Goal: Transaction & Acquisition: Book appointment/travel/reservation

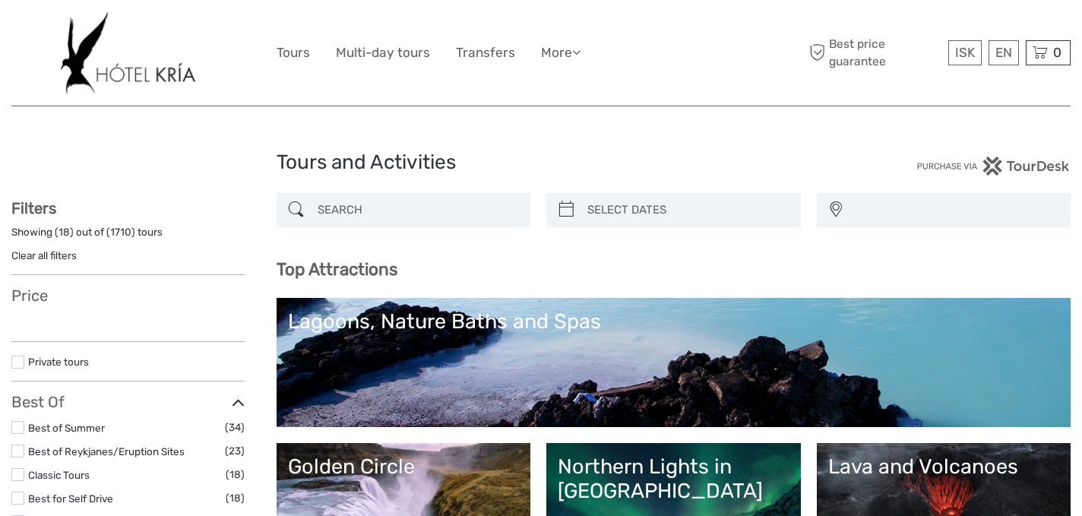
select select
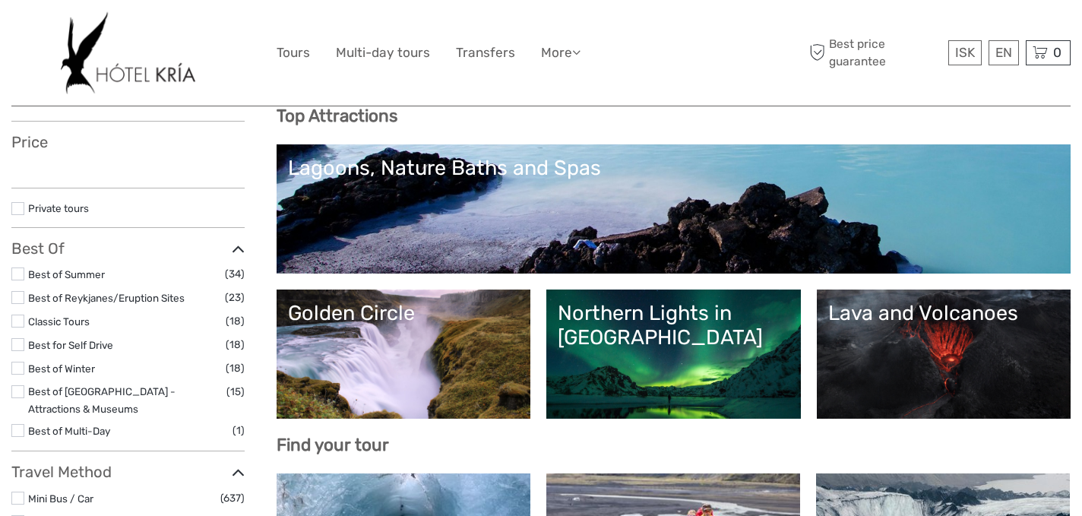
select select
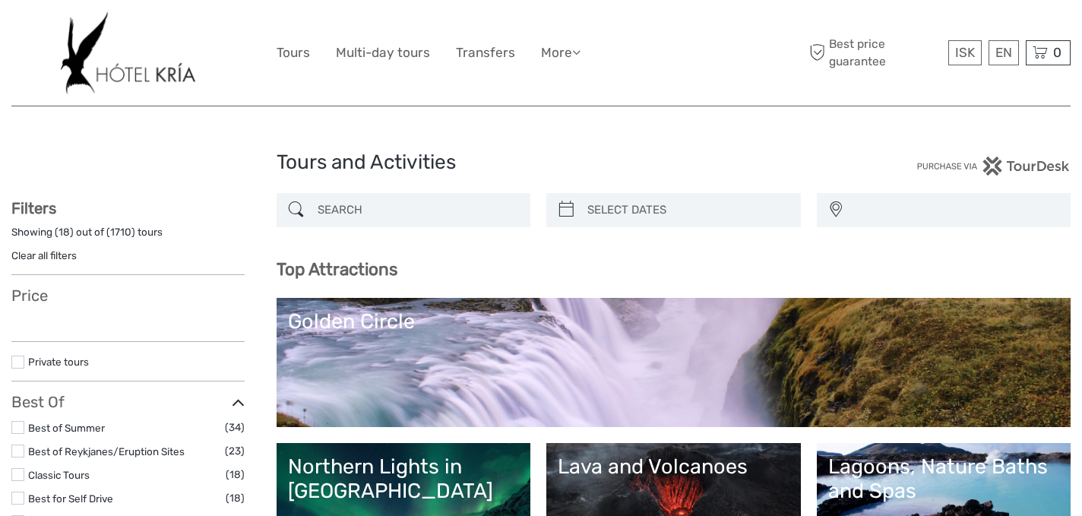
select select
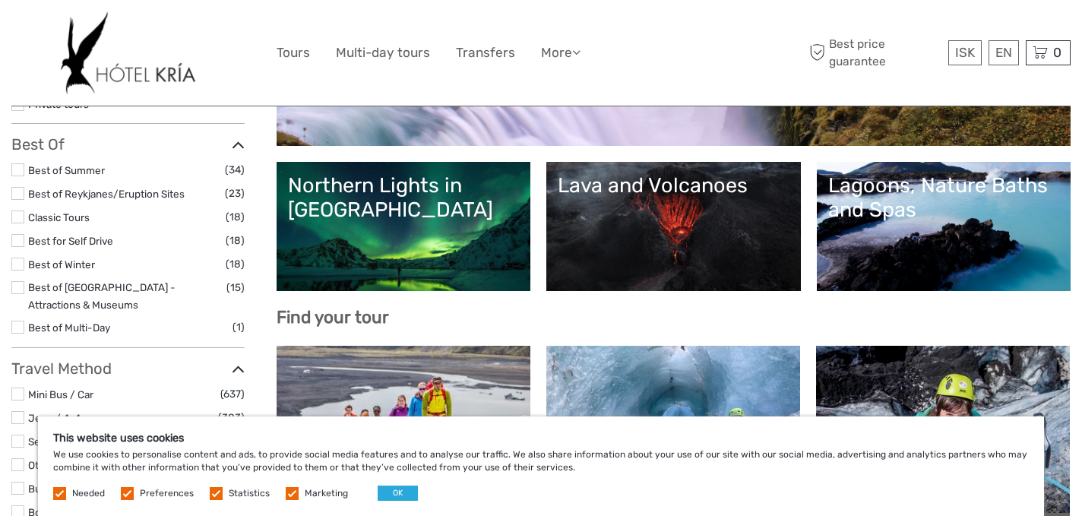
scroll to position [255, 0]
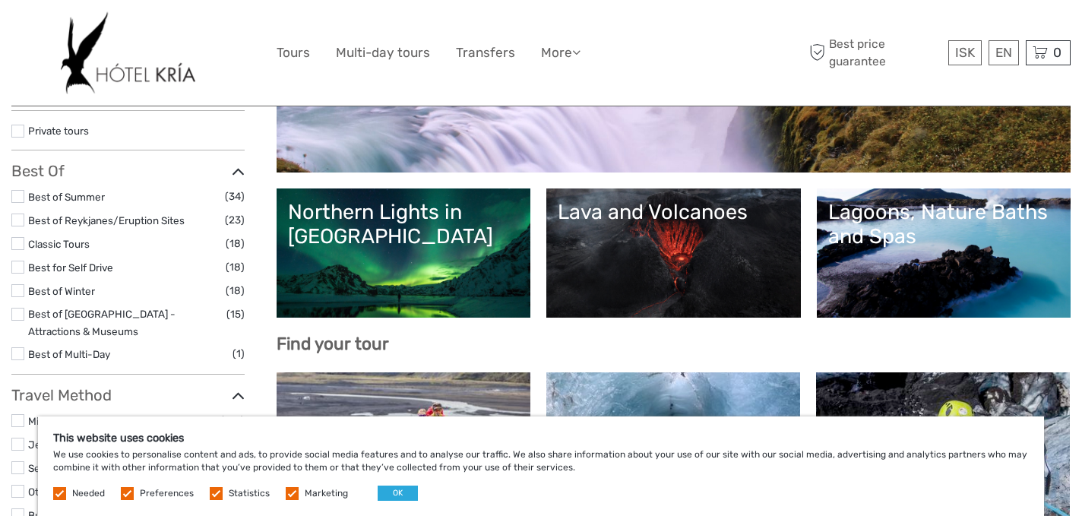
click at [473, 254] on link "Northern Lights in [GEOGRAPHIC_DATA]" at bounding box center [404, 253] width 232 height 106
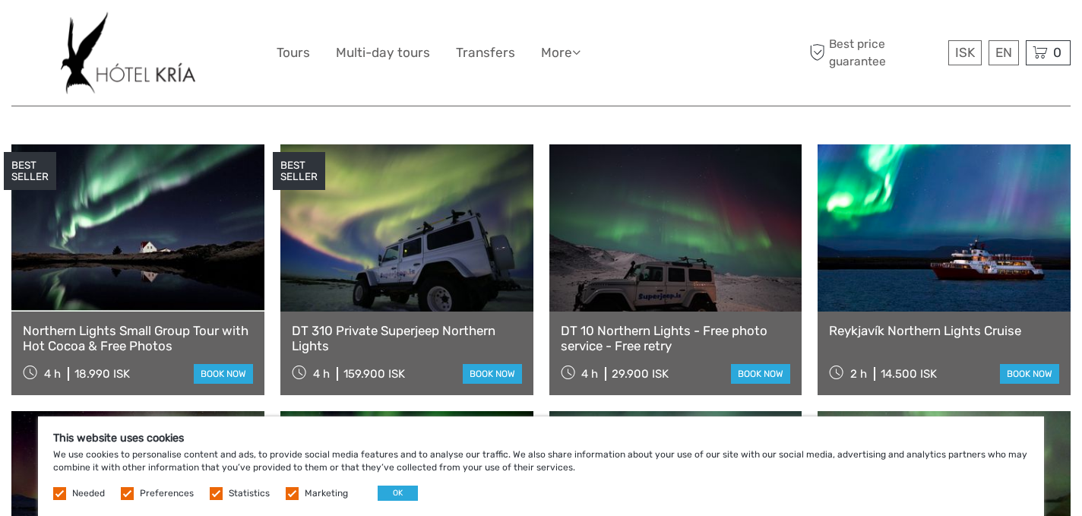
scroll to position [581, 0]
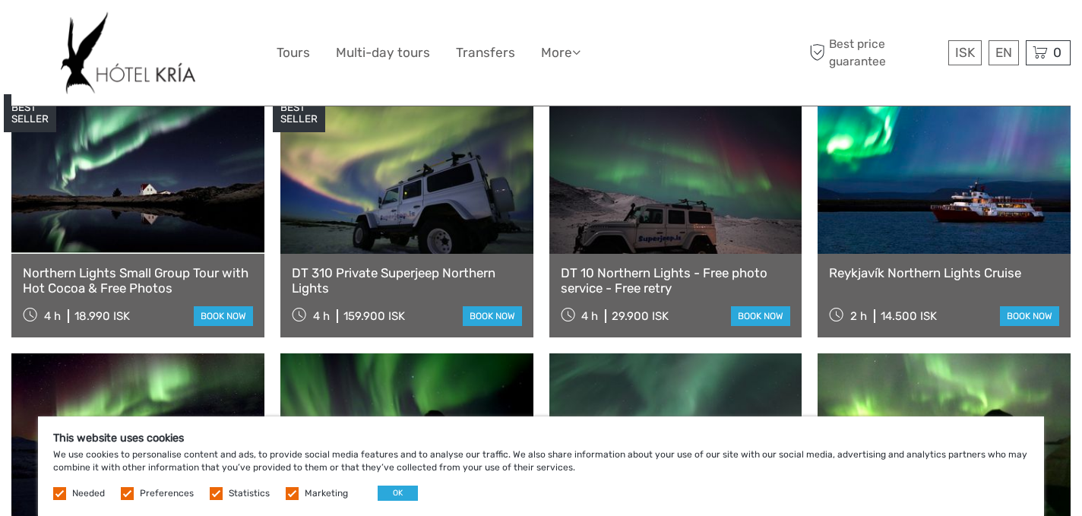
click at [220, 226] on link at bounding box center [137, 170] width 253 height 167
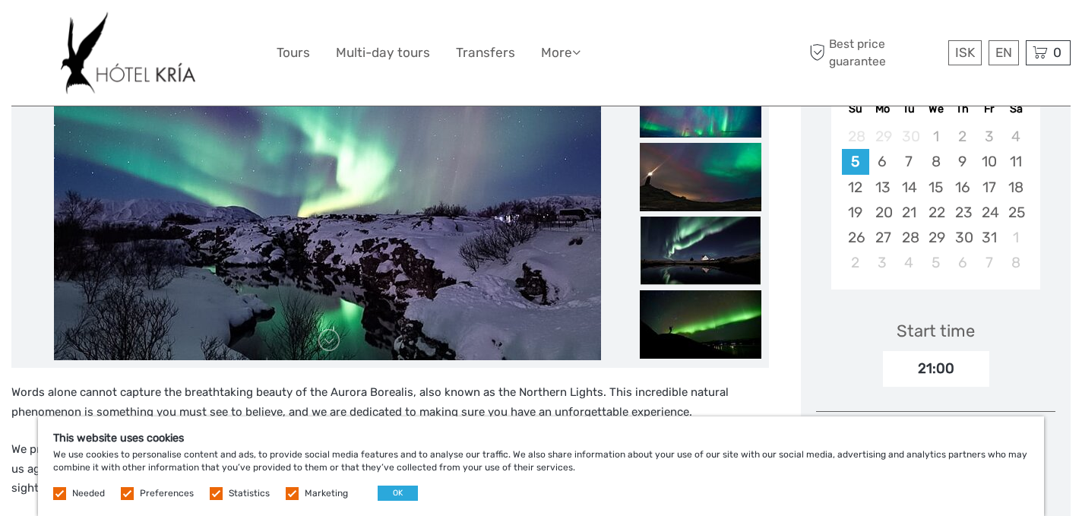
scroll to position [276, 0]
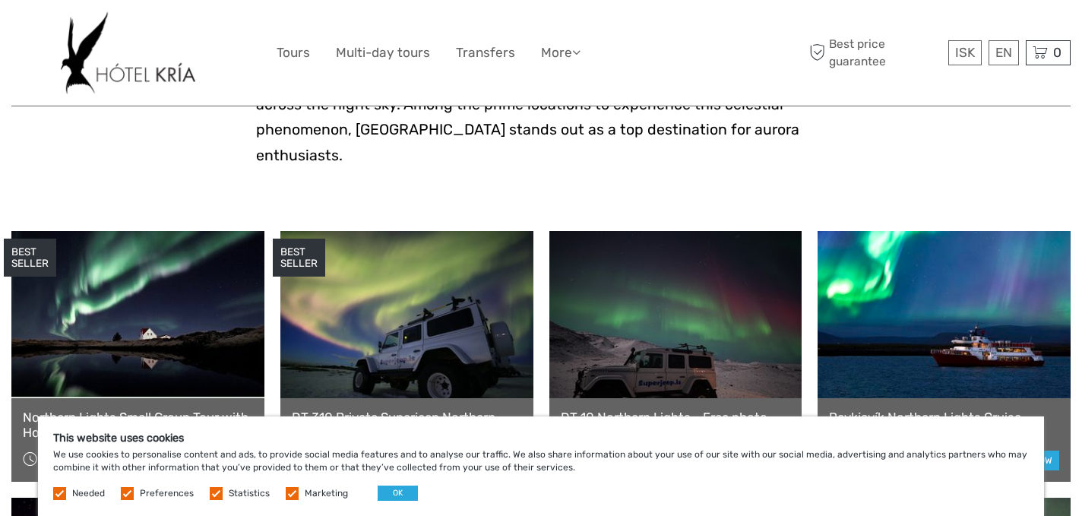
scroll to position [233, 0]
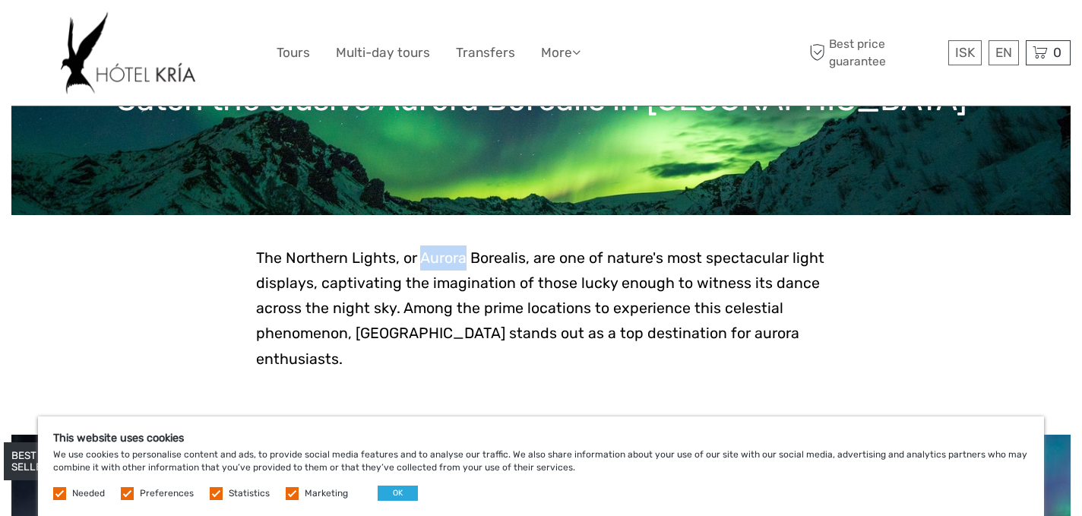
drag, startPoint x: 422, startPoint y: 255, endPoint x: 464, endPoint y: 255, distance: 41.8
click at [464, 255] on span "The Northern Lights, or Aurora Borealis, are one of nature's most spectacular l…" at bounding box center [540, 308] width 568 height 119
drag, startPoint x: 396, startPoint y: 255, endPoint x: 289, endPoint y: 259, distance: 107.2
click at [289, 259] on span "The Northern Lights, or Aurora Borealis, are one of nature's most spectacular l…" at bounding box center [540, 308] width 568 height 119
copy span "Northern Lights,"
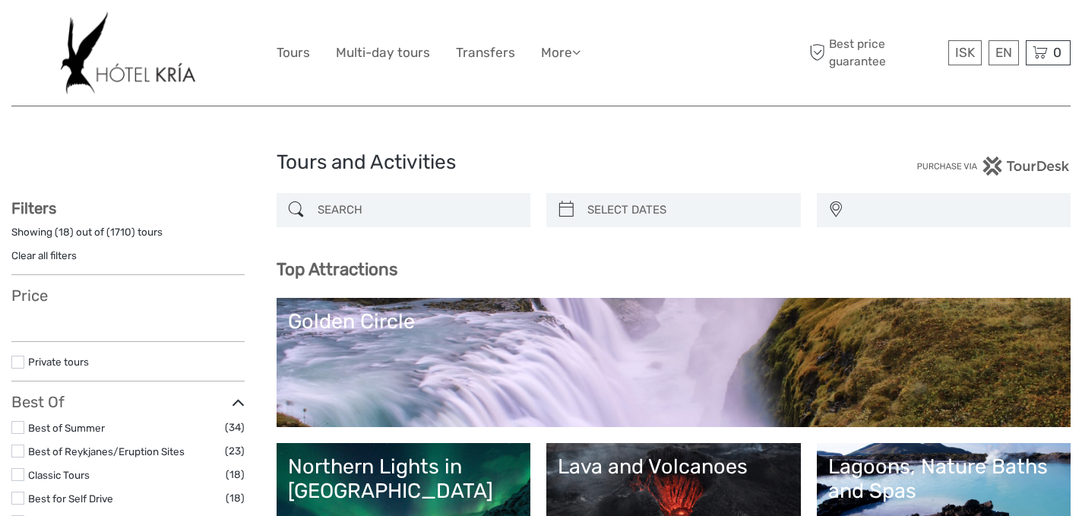
select select
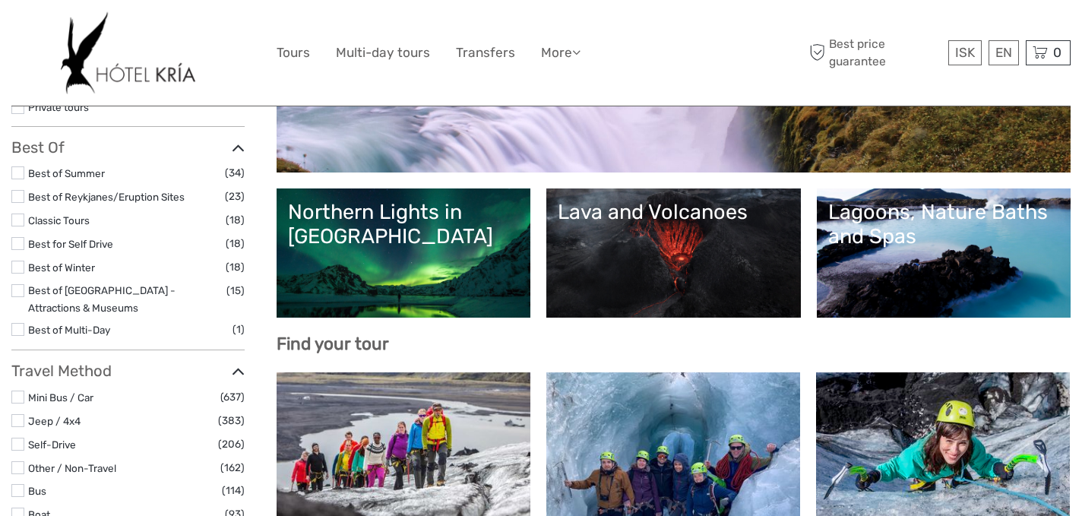
select select
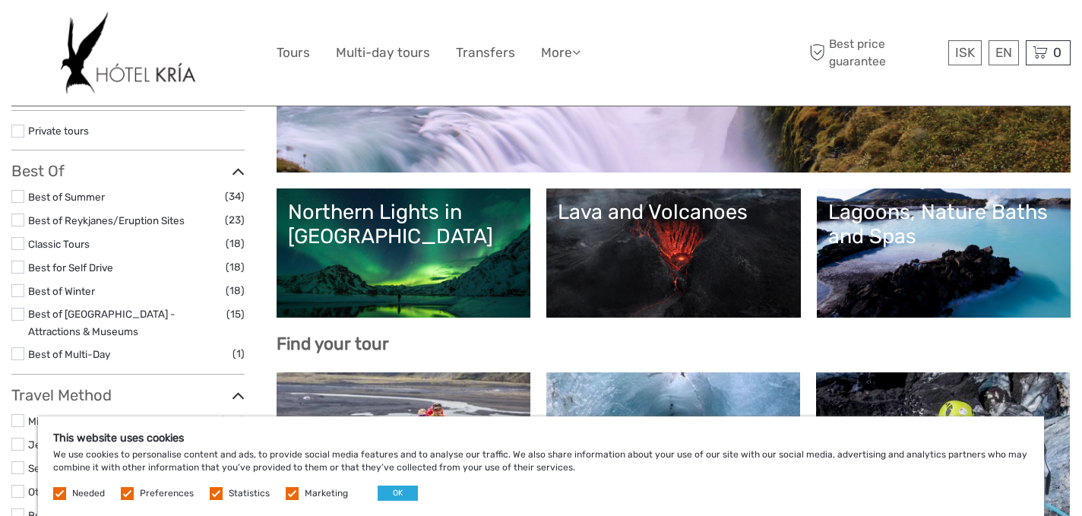
scroll to position [0, 0]
